Goal: Information Seeking & Learning: Learn about a topic

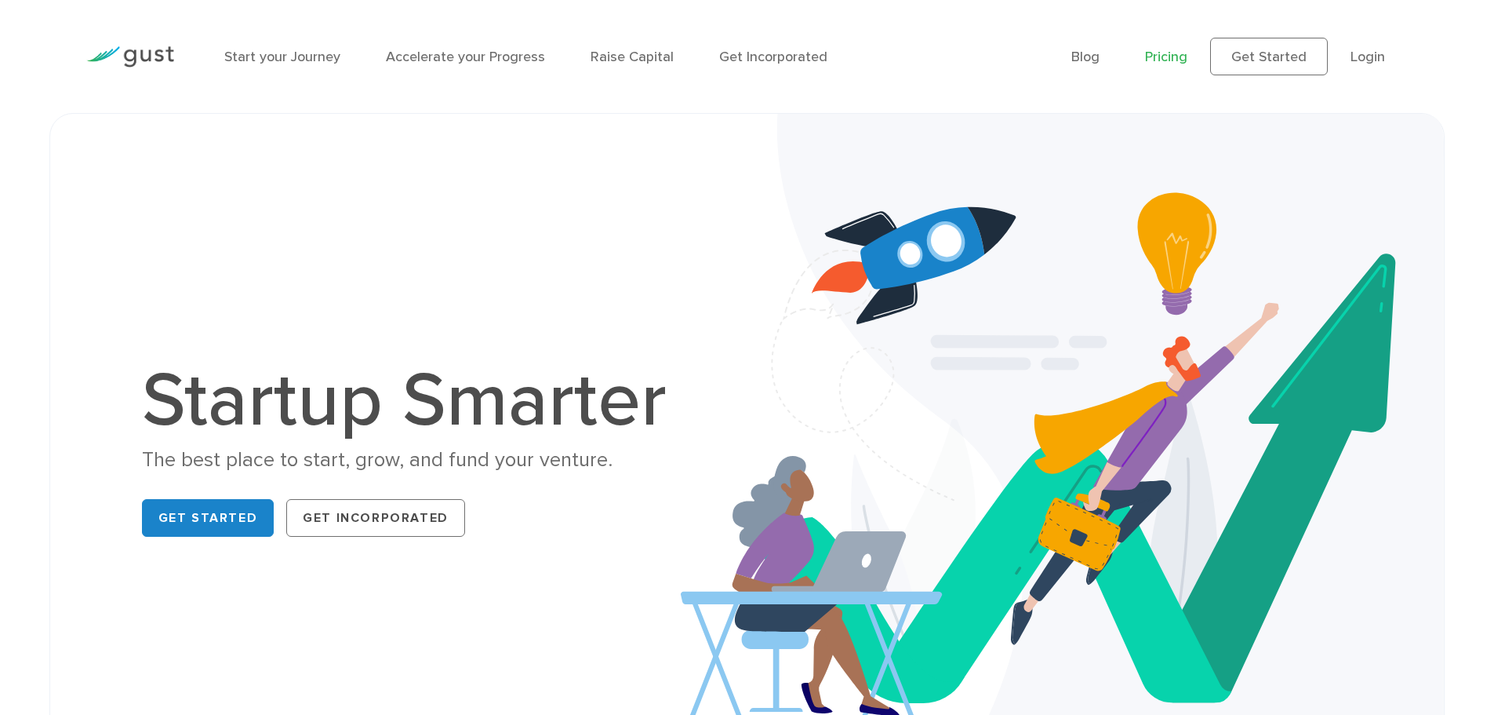
click at [1173, 53] on link "Pricing" at bounding box center [1166, 57] width 42 height 16
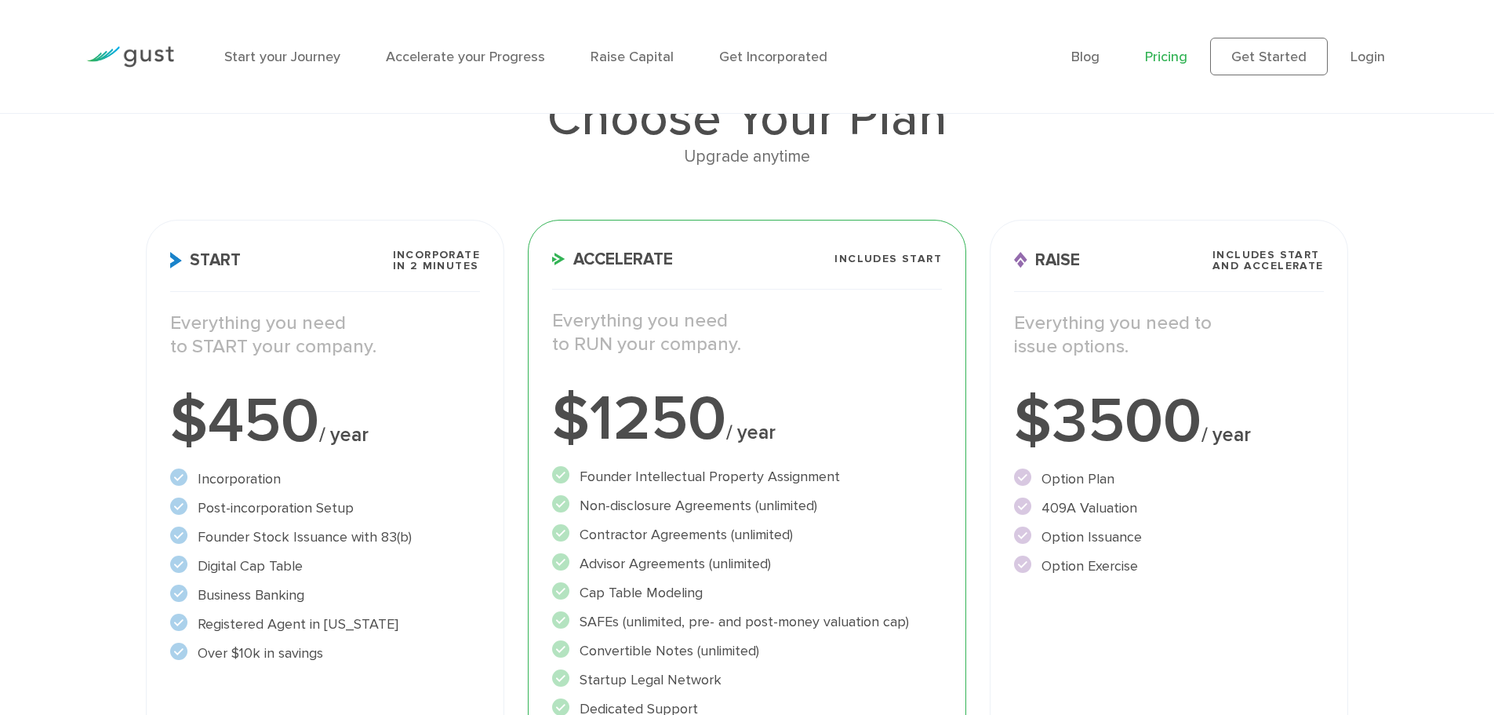
scroll to position [157, 0]
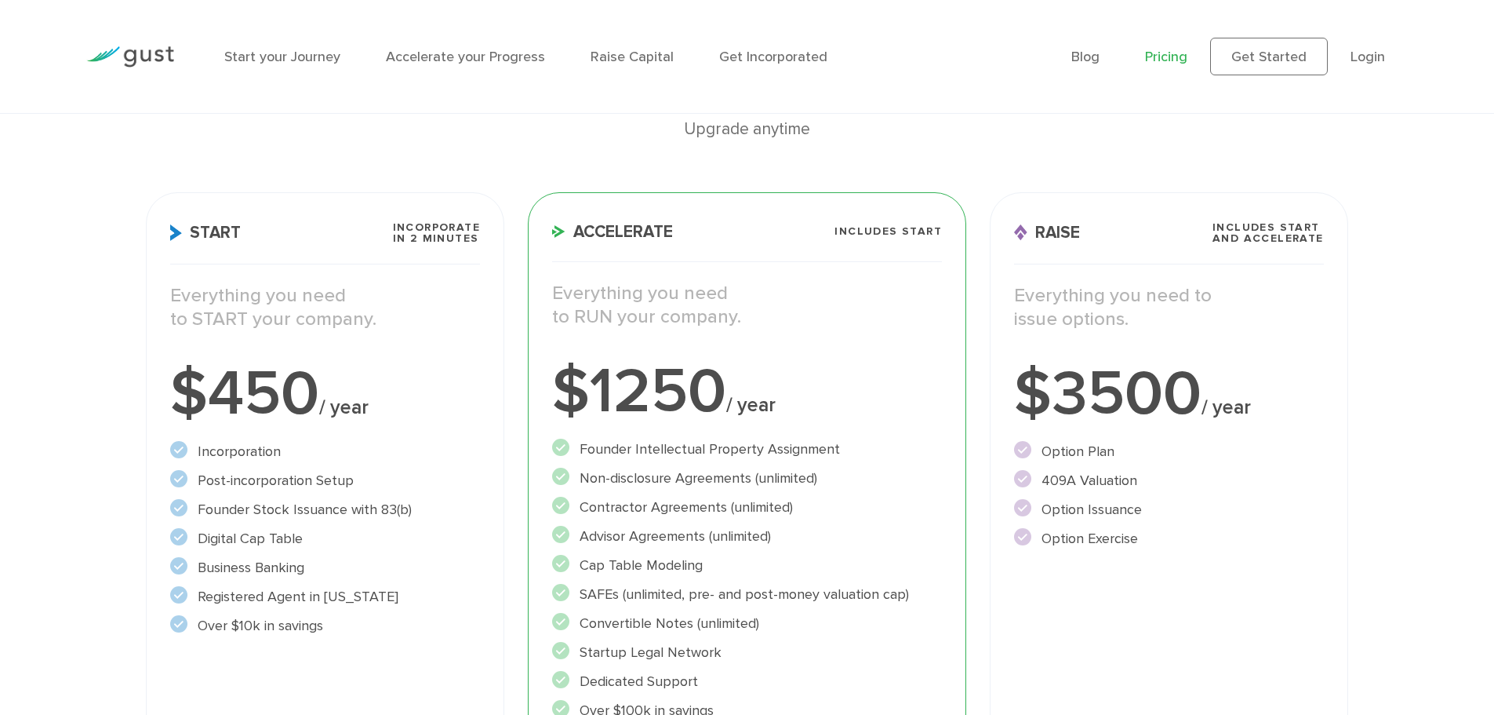
drag, startPoint x: 167, startPoint y: 513, endPoint x: 390, endPoint y: 628, distance: 250.8
click at [390, 628] on div "Start Incorporate in 2 Minutes Everything you need to START your company. $450 …" at bounding box center [325, 531] width 358 height 679
click at [391, 625] on li "Over $10k in savings" at bounding box center [325, 625] width 310 height 21
click at [390, 631] on li "Over $10k in savings" at bounding box center [325, 625] width 310 height 21
drag, startPoint x: 385, startPoint y: 631, endPoint x: 178, endPoint y: 446, distance: 278.3
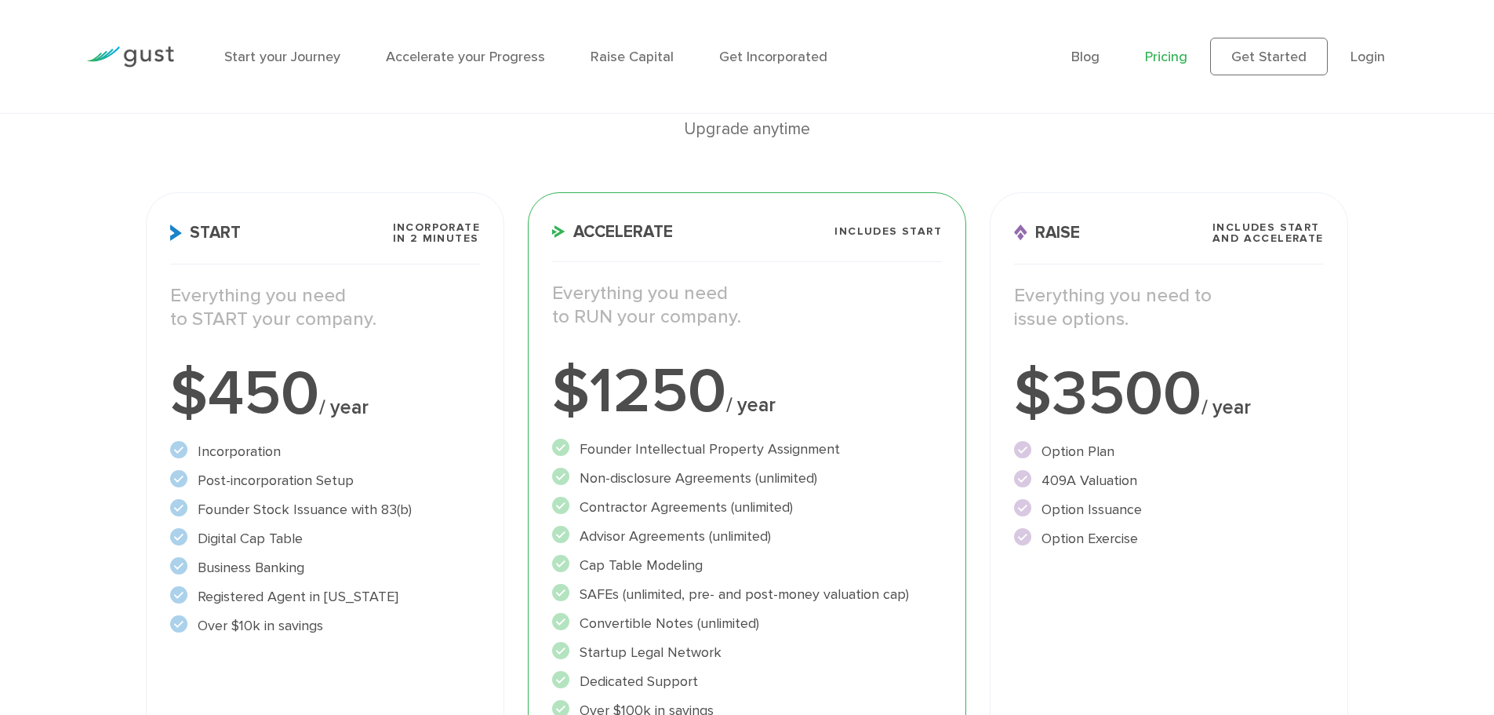
click at [178, 446] on ul "Incorporation" at bounding box center [325, 538] width 310 height 195
click at [178, 446] on circle at bounding box center [178, 449] width 17 height 17
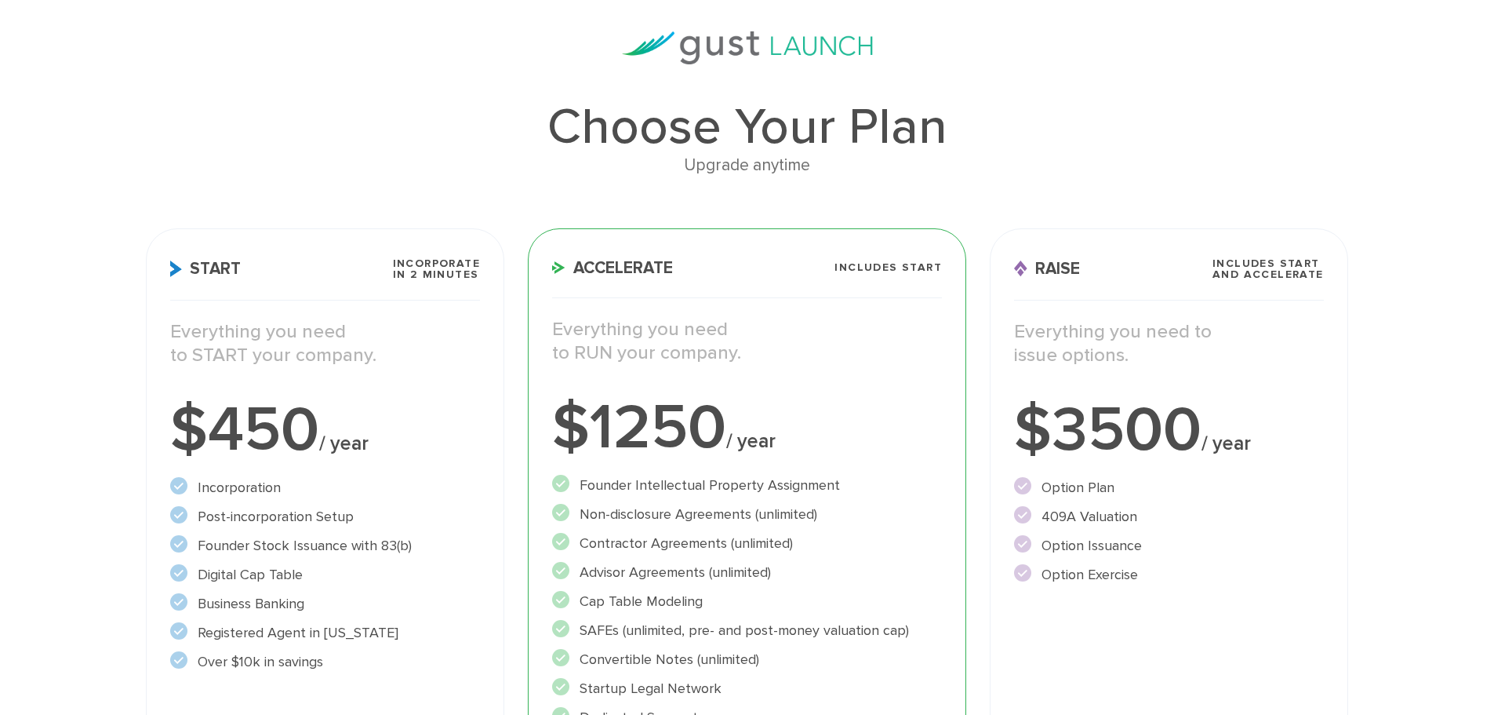
scroll to position [0, 0]
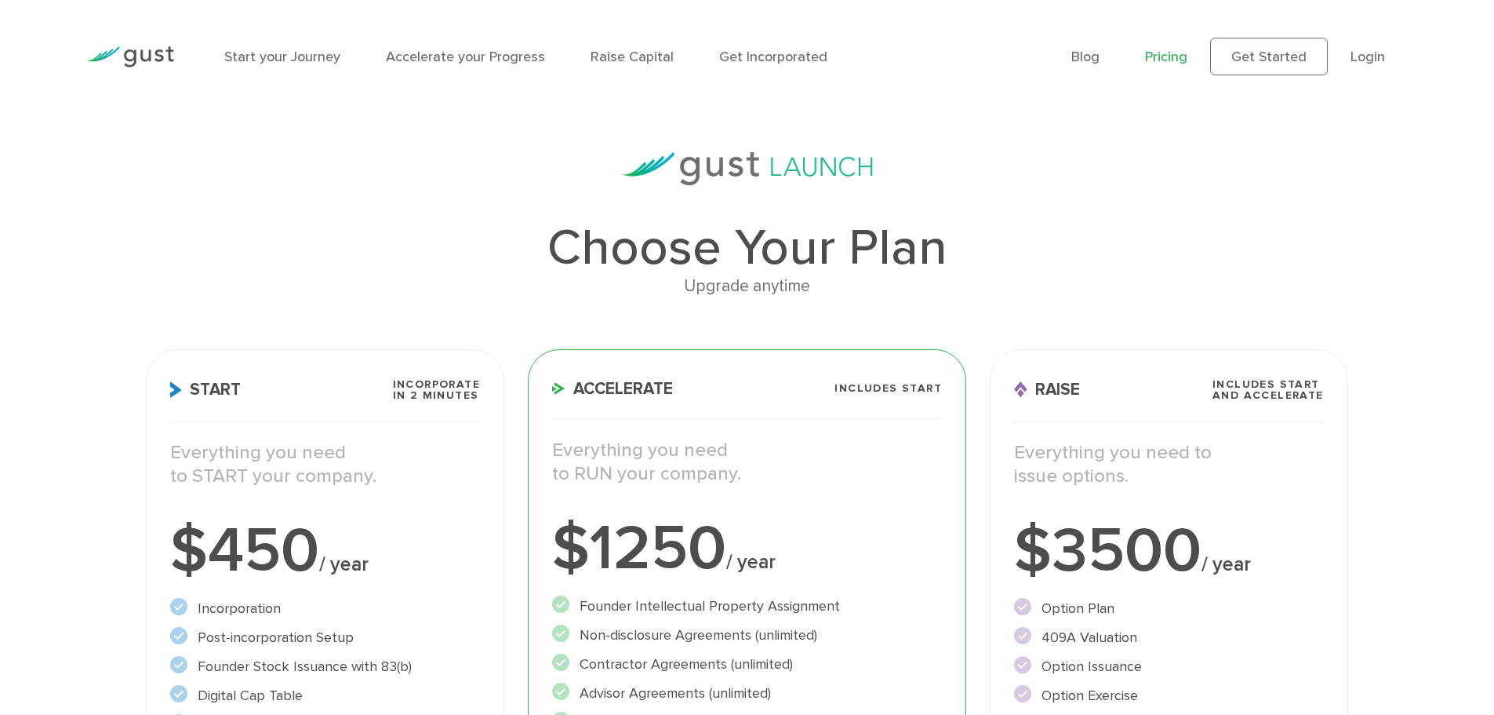
click at [272, 70] on div "Start your Journey Accelerate your Progress Raise Capital Get Incorporated" at bounding box center [636, 57] width 847 height 68
click at [273, 51] on link "Start your Journey" at bounding box center [282, 57] width 116 height 16
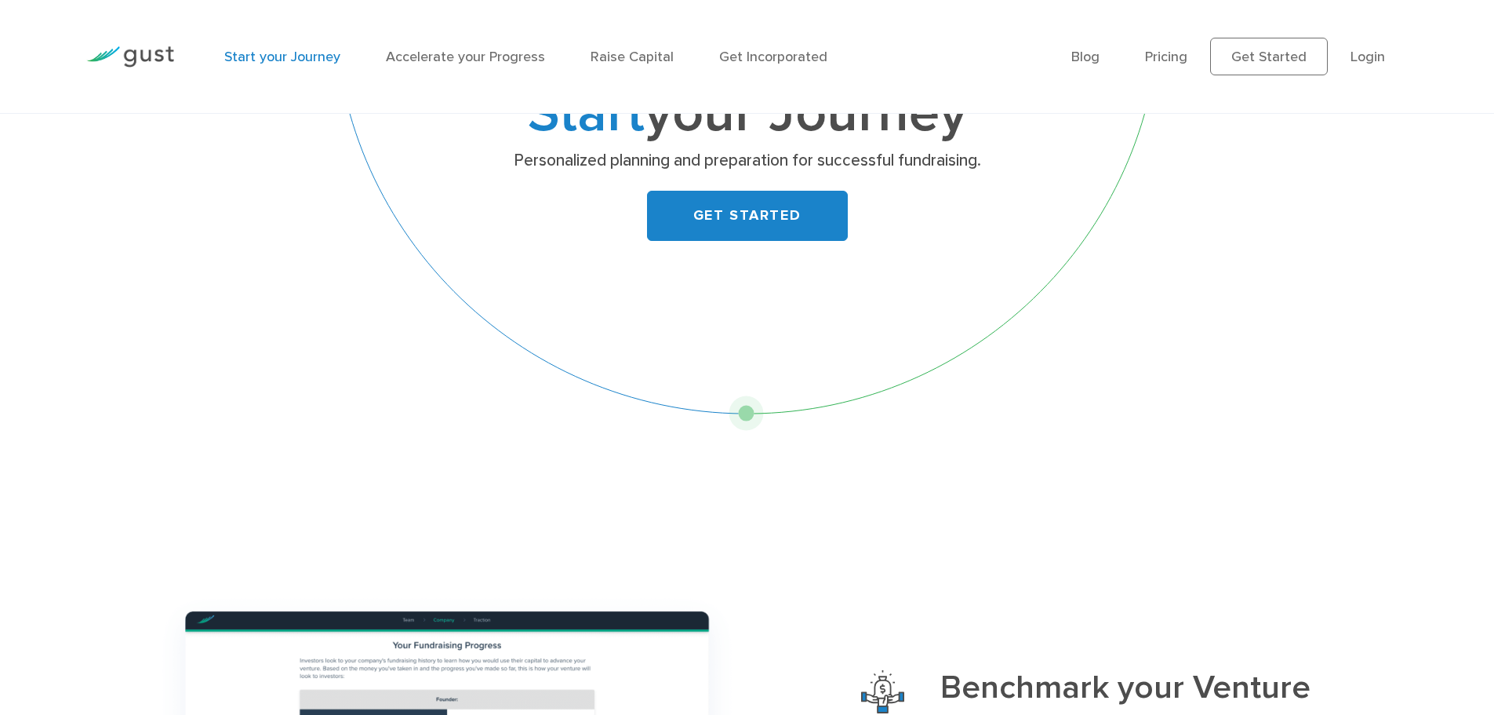
scroll to position [471, 0]
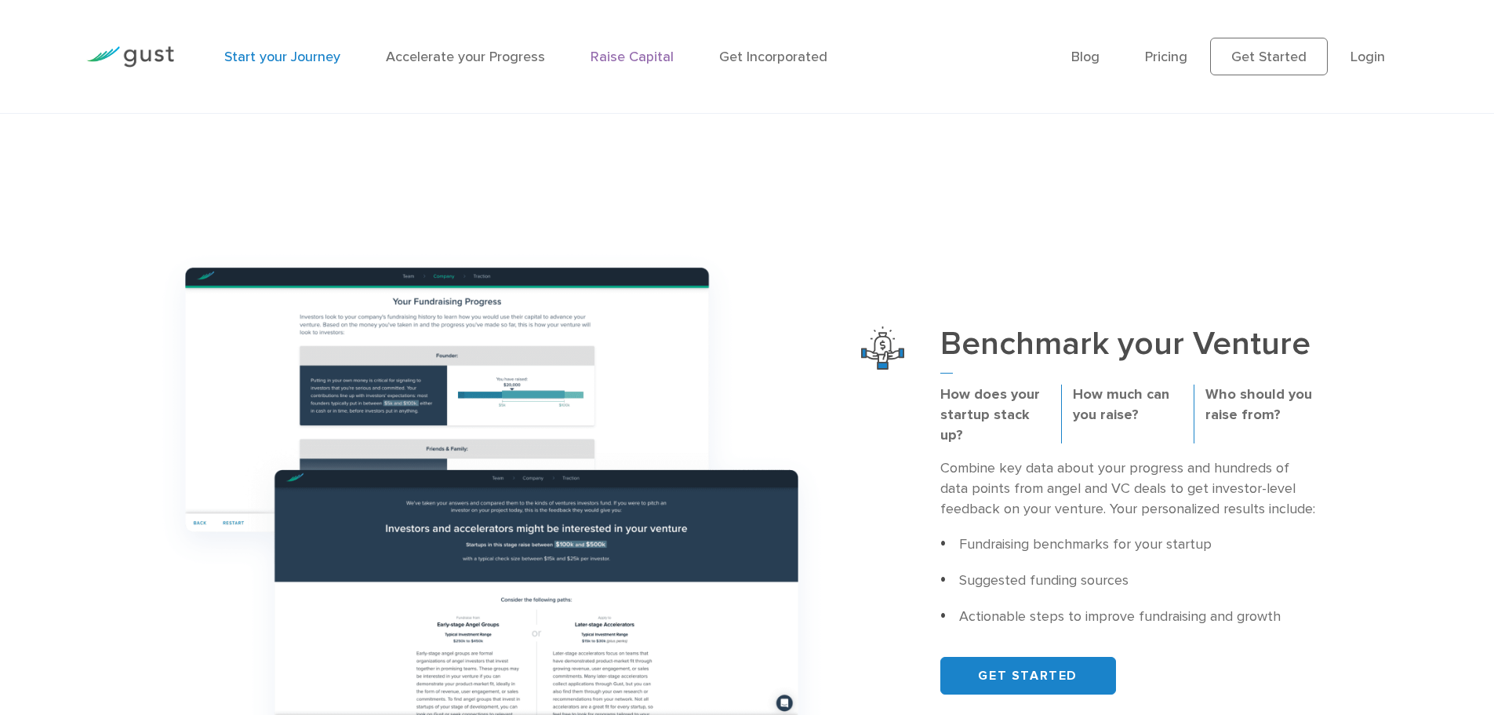
click at [638, 60] on link "Raise Capital" at bounding box center [632, 57] width 83 height 16
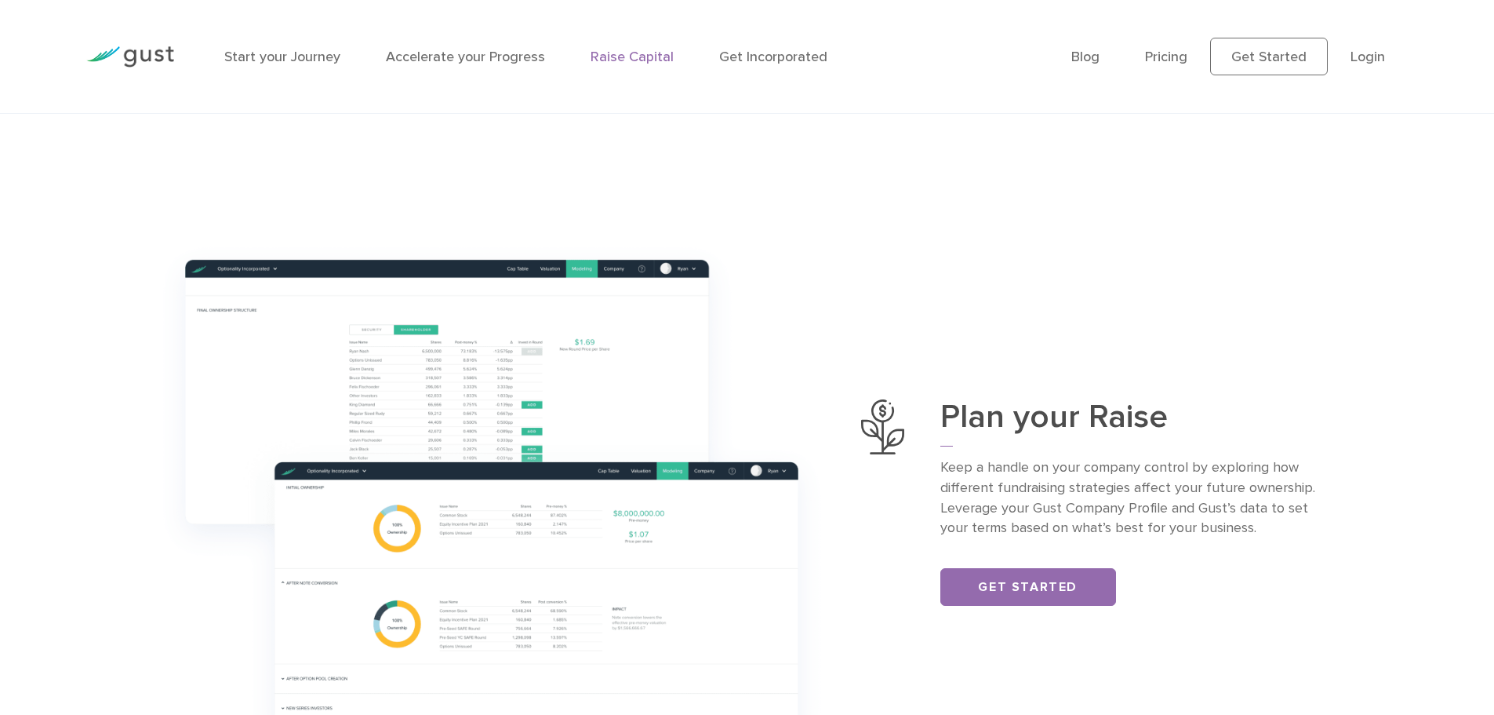
scroll to position [628, 0]
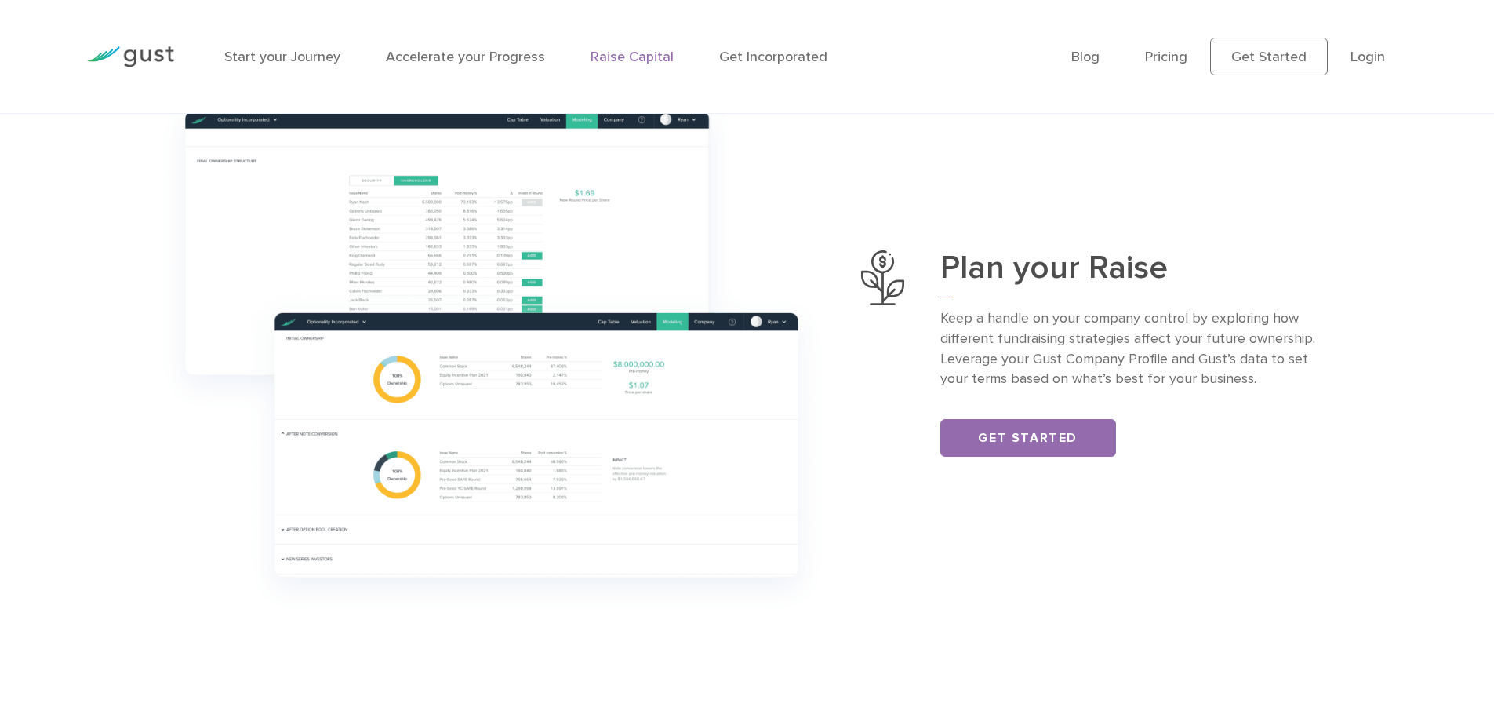
drag, startPoint x: 862, startPoint y: 328, endPoint x: 879, endPoint y: 406, distance: 79.4
click at [879, 406] on div at bounding box center [882, 353] width 43 height 206
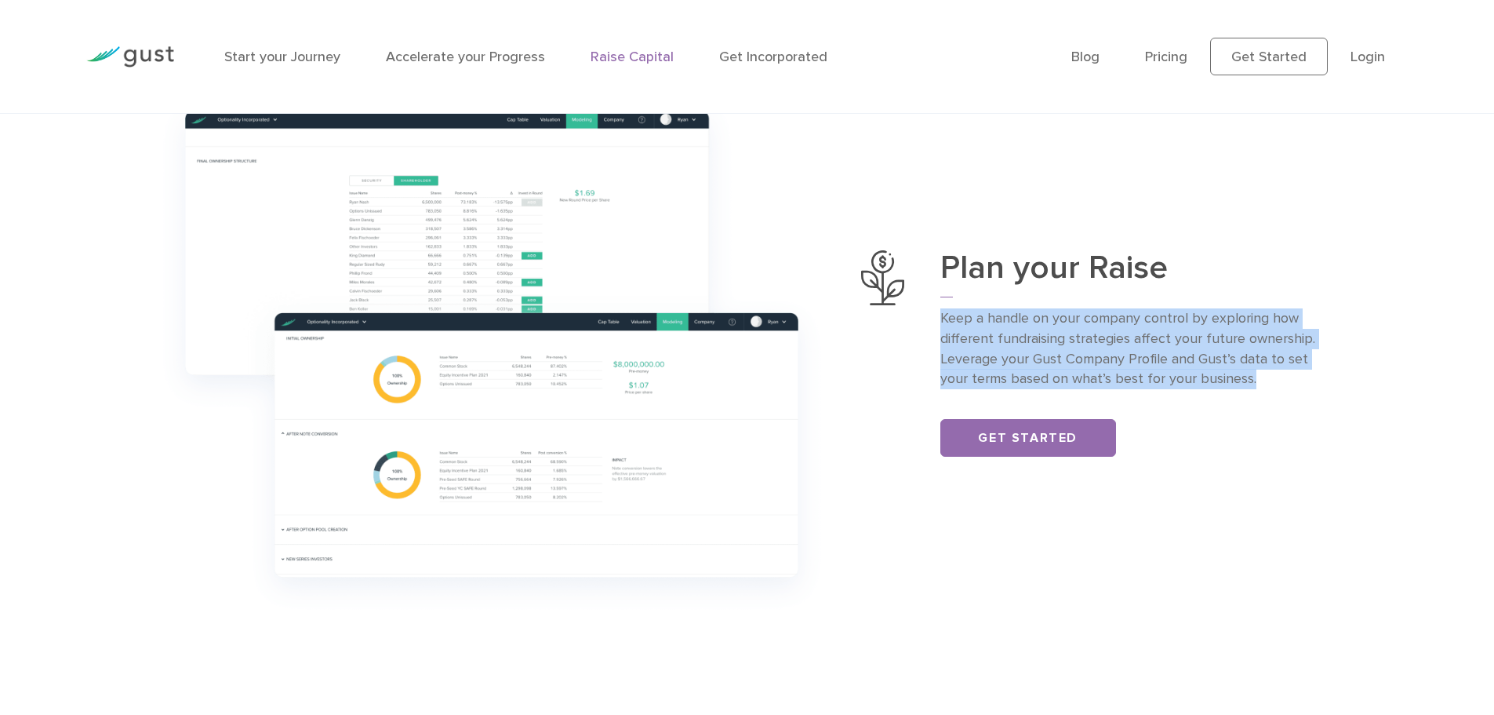
drag, startPoint x: 942, startPoint y: 316, endPoint x: 1291, endPoint y: 385, distance: 355.8
click at [1291, 385] on p "Keep a handle on your company control by exploring how different fundraising st…" at bounding box center [1127, 349] width 375 height 82
click at [1292, 385] on p "Keep a handle on your company control by exploring how different fundraising st…" at bounding box center [1127, 349] width 375 height 82
drag, startPoint x: 1231, startPoint y: 369, endPoint x: 943, endPoint y: 319, distance: 292.1
click at [943, 319] on p "Keep a handle on your company control by exploring how different fundraising st…" at bounding box center [1127, 349] width 375 height 82
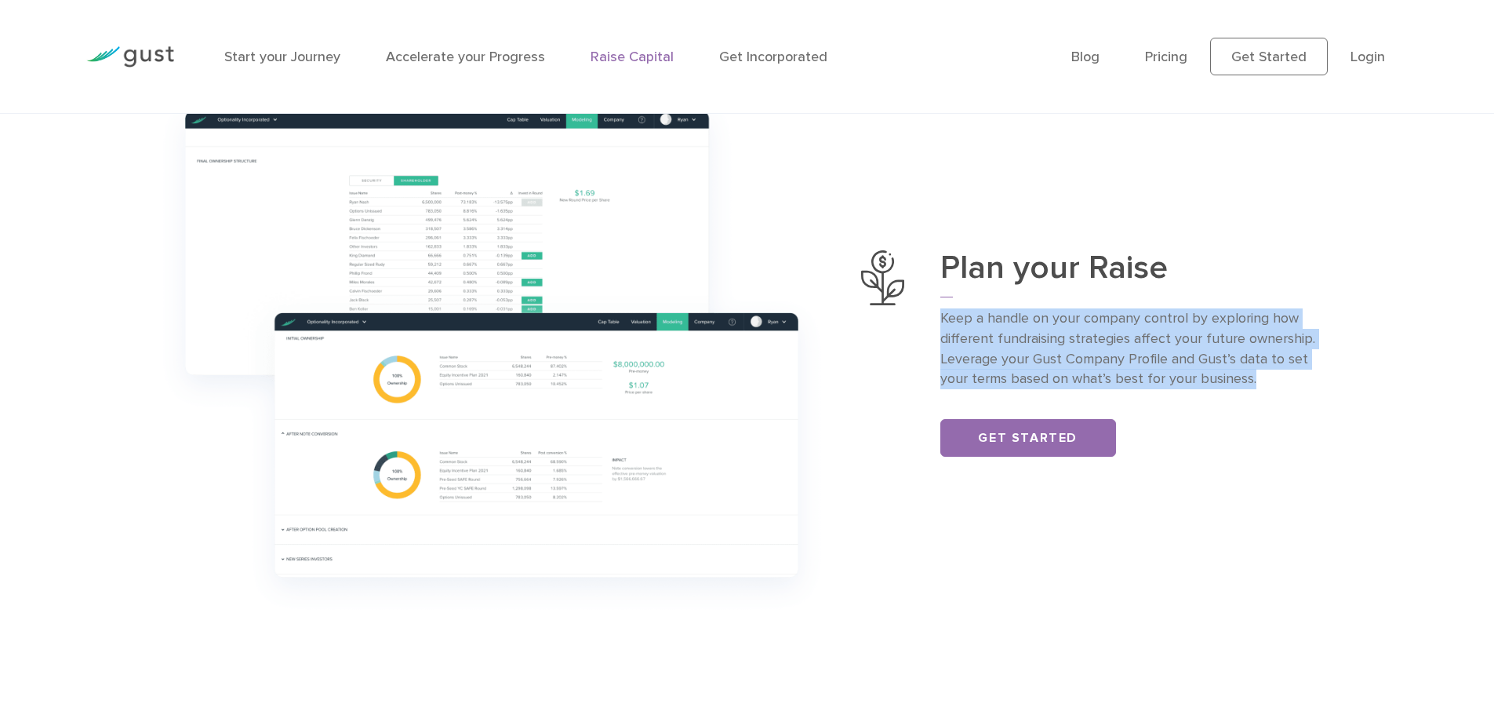
click at [938, 317] on div "Plan your Raise Keep a handle on your company control by exploring how differen…" at bounding box center [1104, 353] width 487 height 206
drag, startPoint x: 935, startPoint y: 317, endPoint x: 1333, endPoint y: 369, distance: 401.9
click at [1333, 369] on div "Plan your Raise Keep a handle on your company control by exploring how differen…" at bounding box center [1104, 353] width 487 height 206
drag, startPoint x: 1337, startPoint y: 380, endPoint x: 936, endPoint y: 309, distance: 407.1
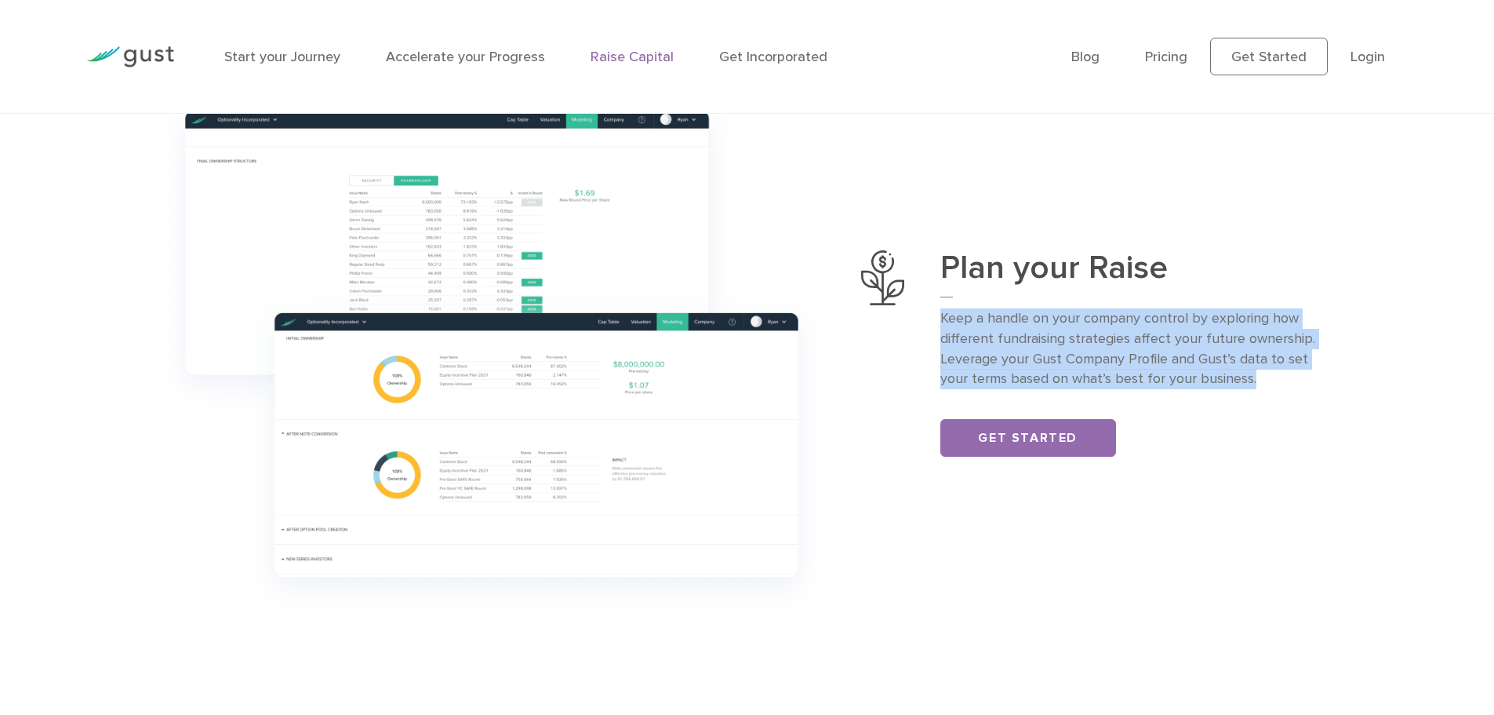
click at [936, 309] on div "Plan your Raise Keep a handle on your company control by exploring how differen…" at bounding box center [1104, 353] width 487 height 206
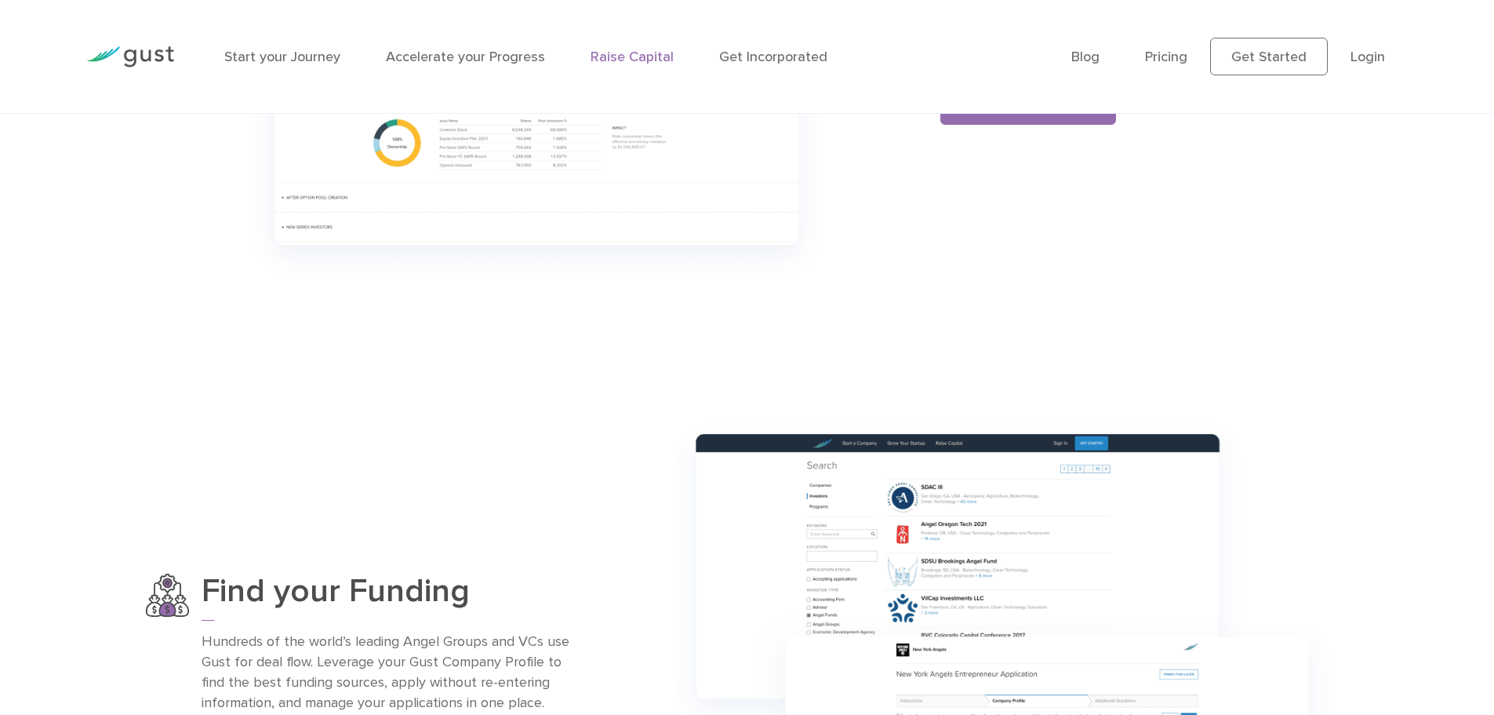
scroll to position [1255, 0]
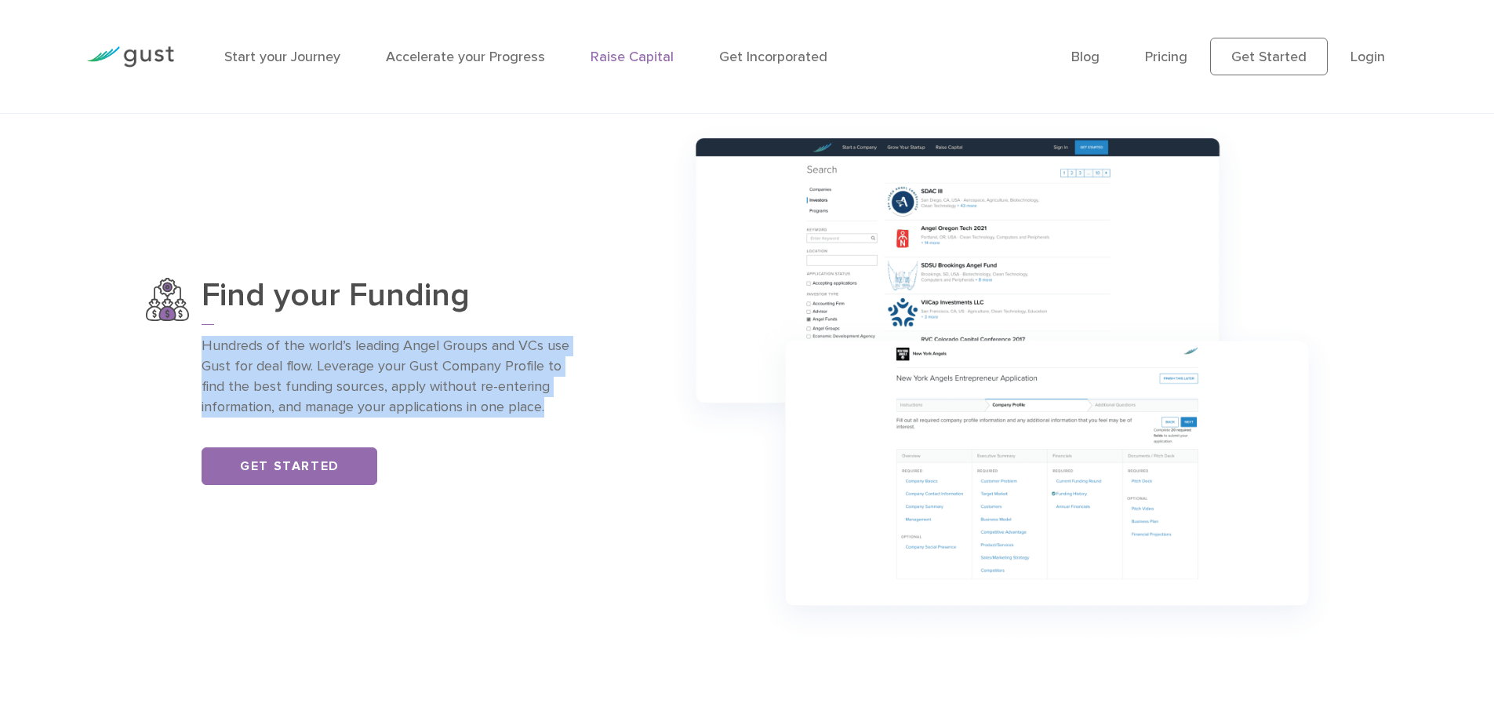
drag, startPoint x: 202, startPoint y: 339, endPoint x: 578, endPoint y: 411, distance: 382.6
click at [578, 411] on div "Find your Funding Hundreds of the world’s leading Angel Groups and VCs use Gust…" at bounding box center [389, 381] width 487 height 206
click at [580, 411] on div "Find your Funding Hundreds of the world’s leading Angel Groups and VCs use Gust…" at bounding box center [389, 381] width 487 height 206
click at [580, 412] on div "Find your Funding Hundreds of the world’s leading Angel Groups and VCs use Gust…" at bounding box center [389, 381] width 487 height 206
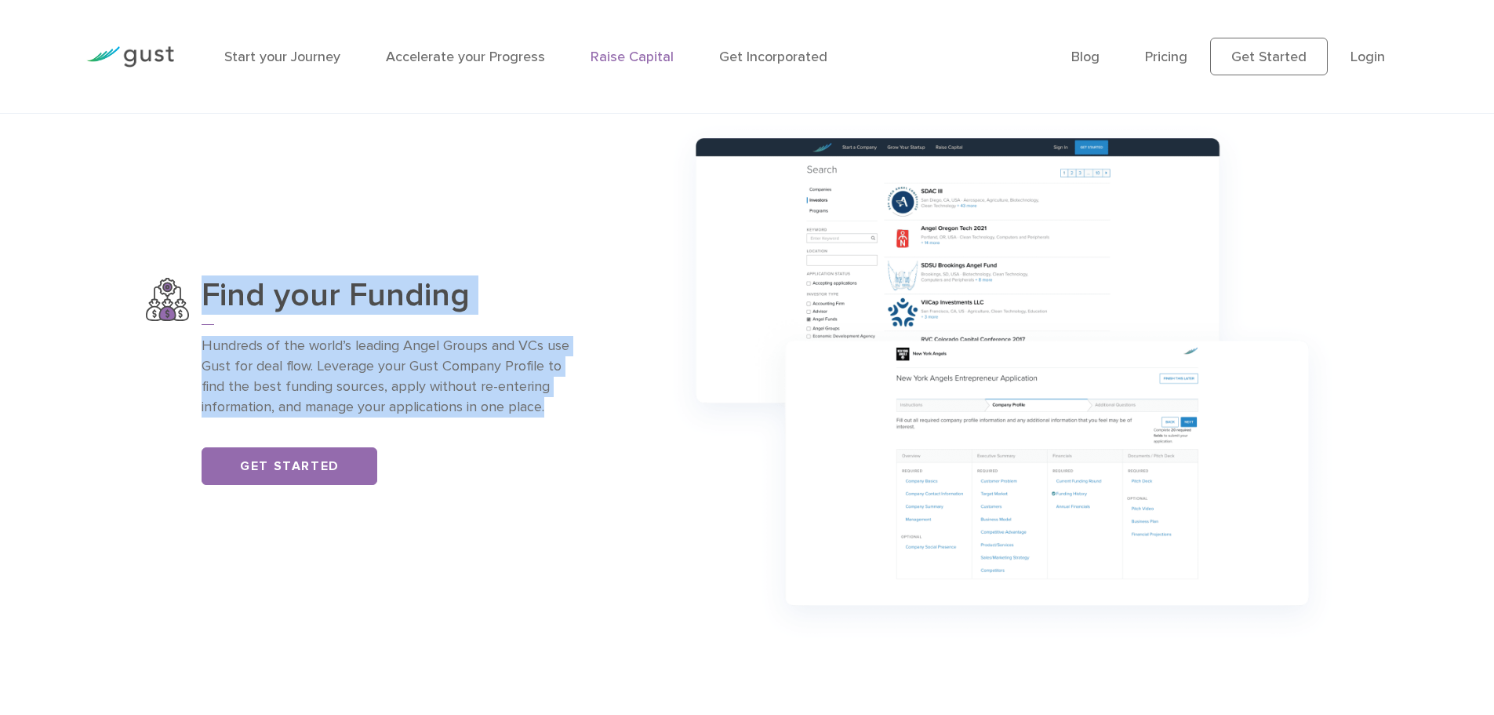
drag, startPoint x: 580, startPoint y: 412, endPoint x: 202, endPoint y: 312, distance: 390.2
click at [202, 312] on div "Find your Funding Hundreds of the world’s leading Angel Groups and VCs use Gust…" at bounding box center [389, 381] width 487 height 206
click at [198, 310] on div "Find your Funding Hundreds of the world’s leading Angel Groups and VCs use Gust…" at bounding box center [389, 381] width 487 height 206
drag, startPoint x: 198, startPoint y: 310, endPoint x: 577, endPoint y: 412, distance: 391.6
click at [577, 412] on div "Find your Funding Hundreds of the world’s leading Angel Groups and VCs use Gust…" at bounding box center [389, 381] width 487 height 206
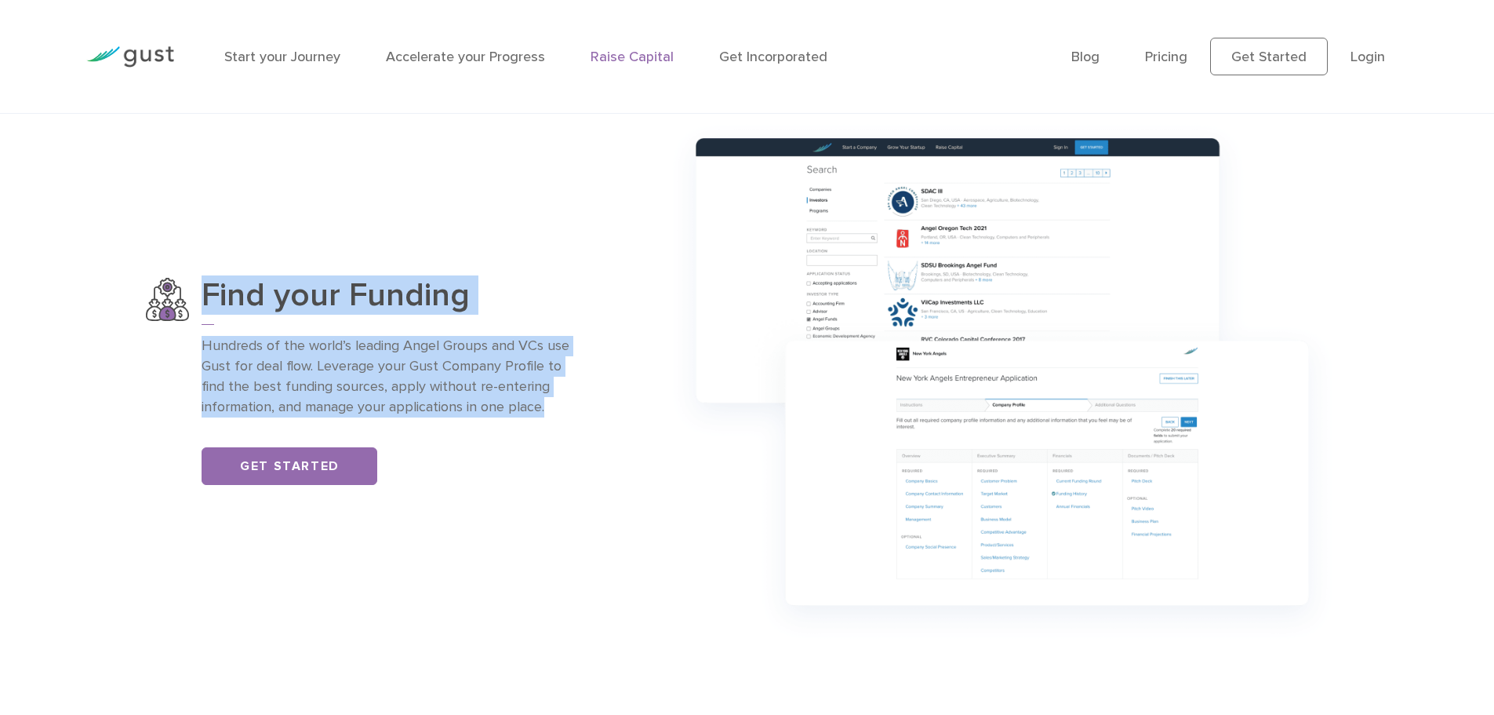
click at [577, 411] on p "Hundreds of the world’s leading Angel Groups and VCs use Gust for deal flow. Le…" at bounding box center [389, 377] width 375 height 82
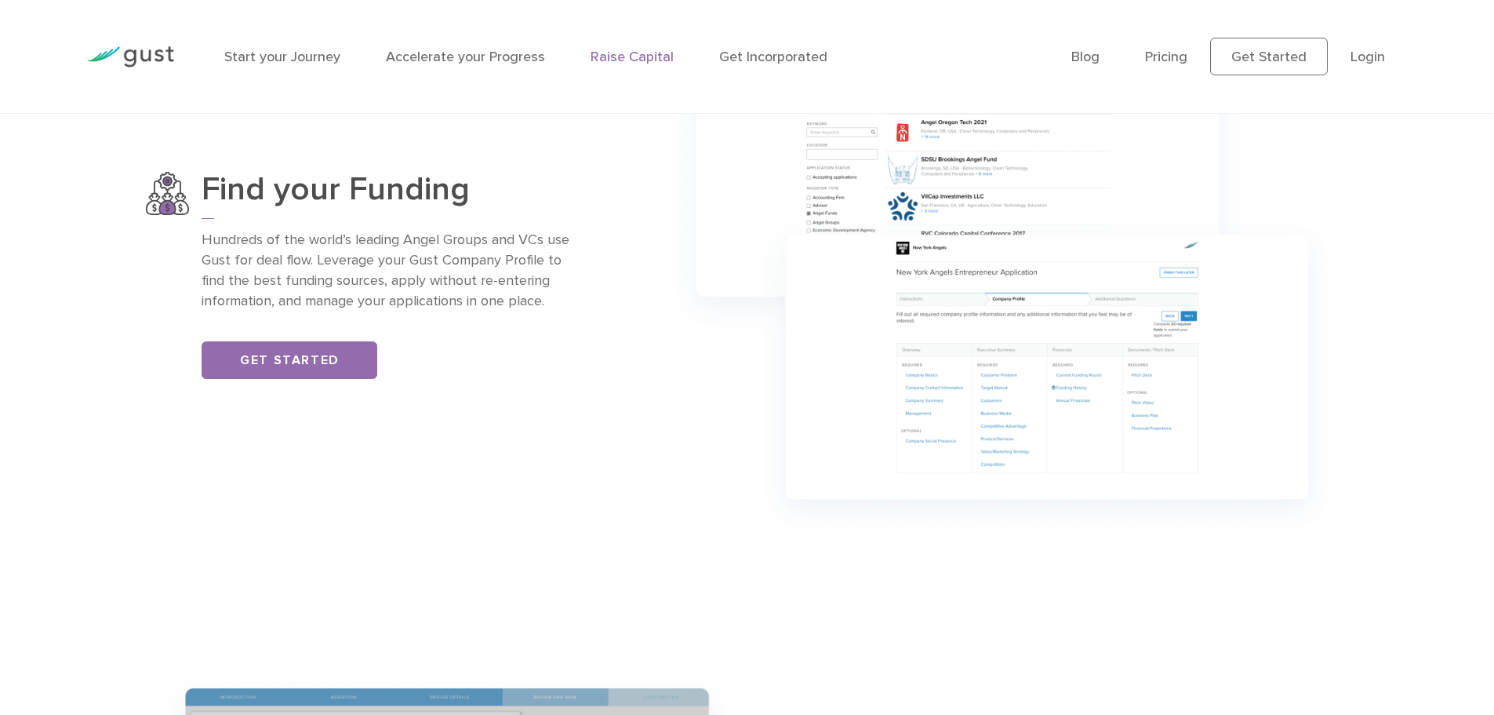
scroll to position [1177, 0]
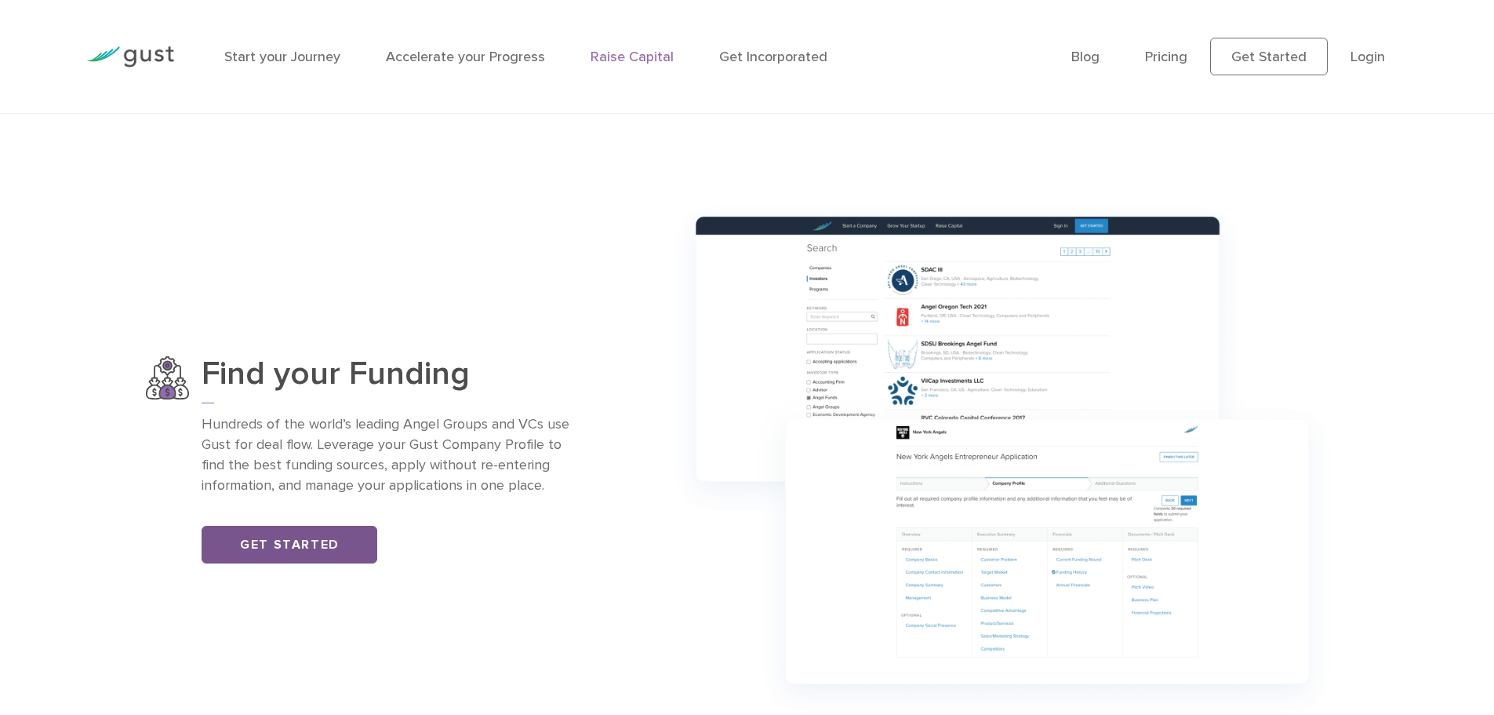
click at [257, 561] on link "Get Started" at bounding box center [290, 545] width 176 height 38
